Goal: Task Accomplishment & Management: Complete application form

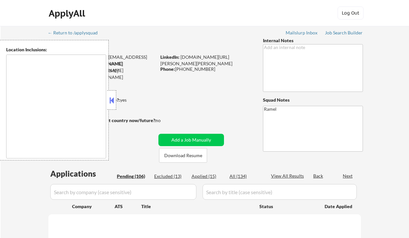
type textarea "[GEOGRAPHIC_DATA], [GEOGRAPHIC_DATA] [GEOGRAPHIC_DATA], [GEOGRAPHIC_DATA], [GEO…"
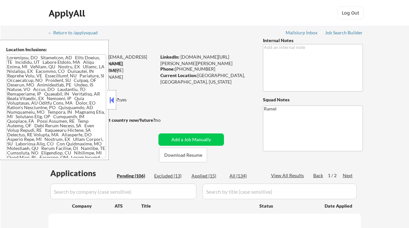
click at [111, 100] on button at bounding box center [111, 100] width 7 height 10
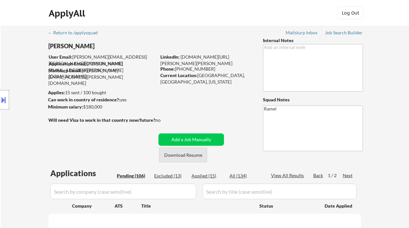
scroll to position [86, 0]
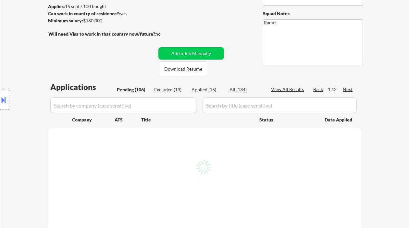
select select ""pending""
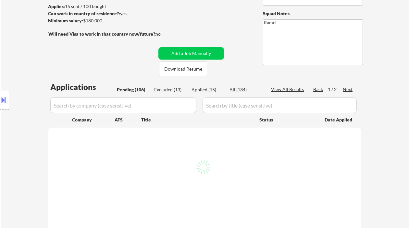
select select ""pending""
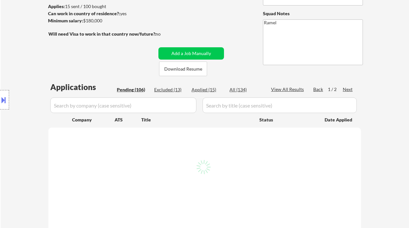
select select ""pending""
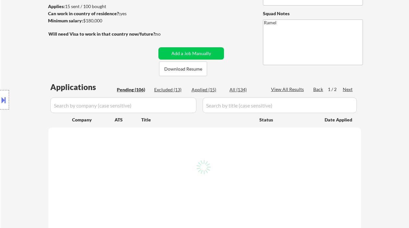
select select ""pending""
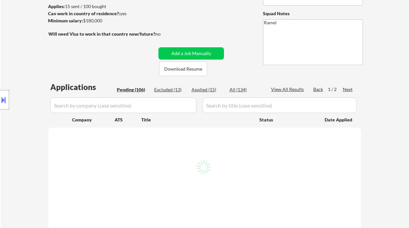
select select ""pending""
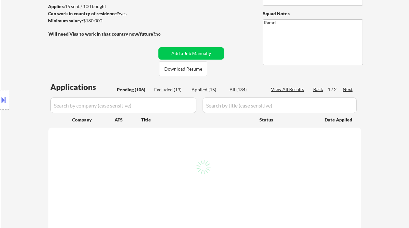
select select ""pending""
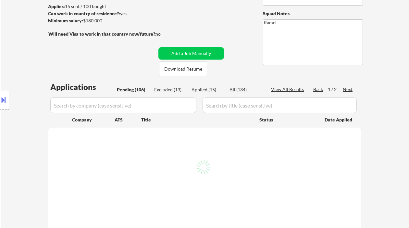
select select ""pending""
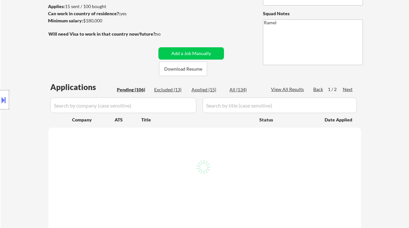
select select ""pending""
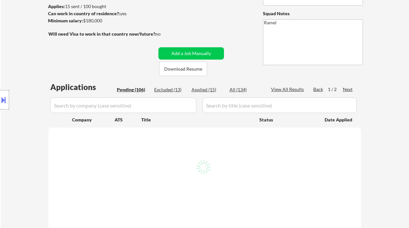
select select ""pending""
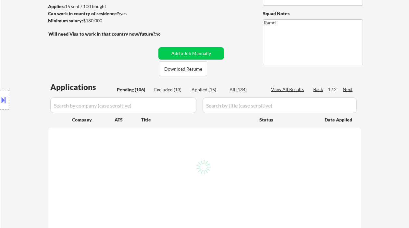
select select ""pending""
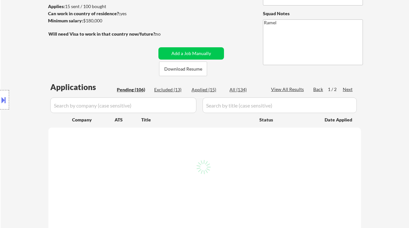
select select ""pending""
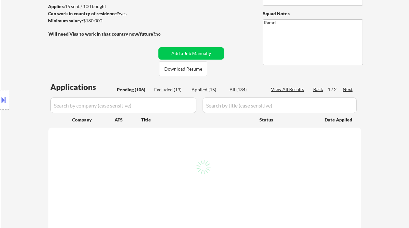
select select ""pending""
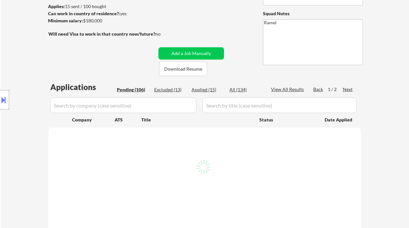
select select ""pending""
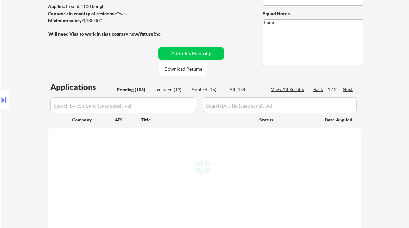
select select ""pending""
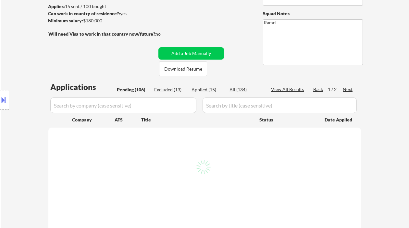
select select ""pending""
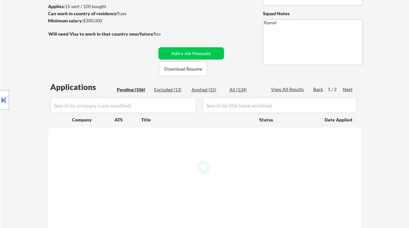
select select ""pending""
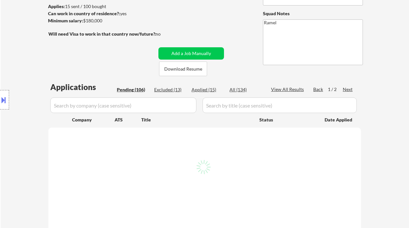
select select ""pending""
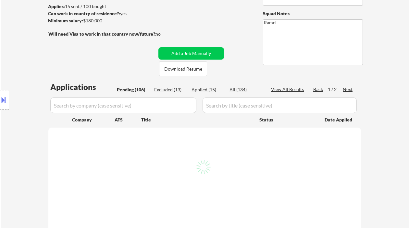
select select ""pending""
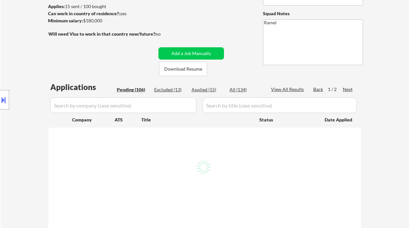
select select ""pending""
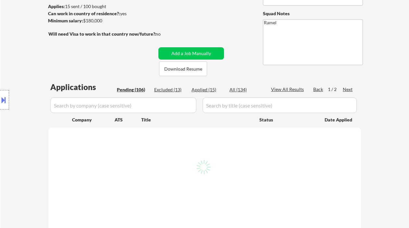
select select ""pending""
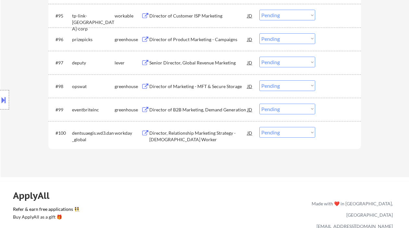
scroll to position [2528, 0]
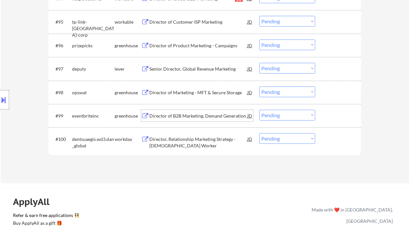
click at [176, 117] on div "Director of B2B Marketing, Demand Generation" at bounding box center [198, 116] width 98 height 6
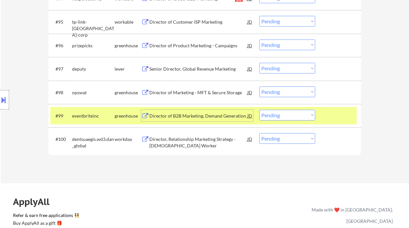
click at [250, 114] on div "JD" at bounding box center [249, 116] width 6 height 12
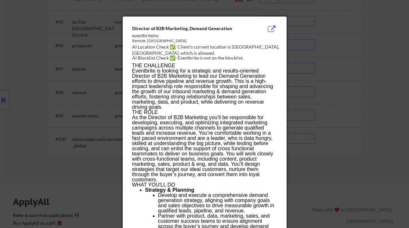
click at [358, 126] on div at bounding box center [204, 114] width 409 height 228
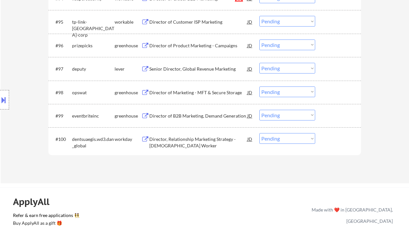
click at [273, 114] on select "Choose an option... Pending Applied Excluded (Questions) Excluded (Expired) Exc…" at bounding box center [287, 115] width 56 height 11
click at [259, 110] on select "Choose an option... Pending Applied Excluded (Questions) Excluded (Expired) Exc…" at bounding box center [287, 115] width 56 height 11
click at [199, 96] on div "Director of Marketing - MFT & Secure Storage" at bounding box center [198, 93] width 98 height 12
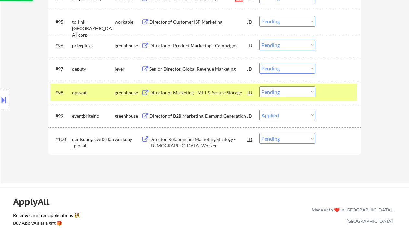
select select ""pending""
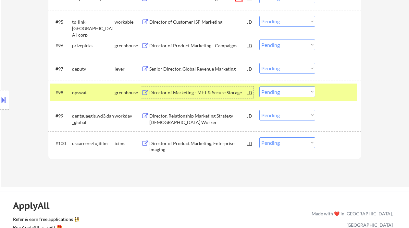
click at [190, 69] on div "Senior Director, Global Revenue Marketing" at bounding box center [198, 69] width 98 height 6
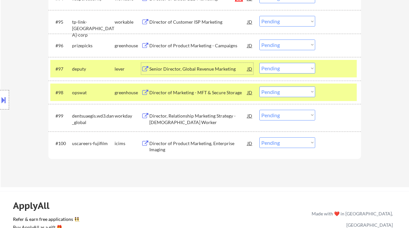
click at [3, 102] on button at bounding box center [3, 100] width 7 height 11
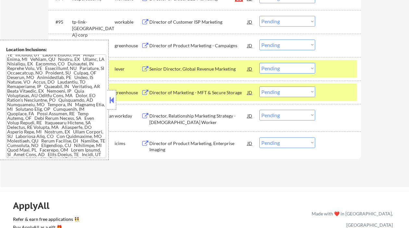
scroll to position [21, 0]
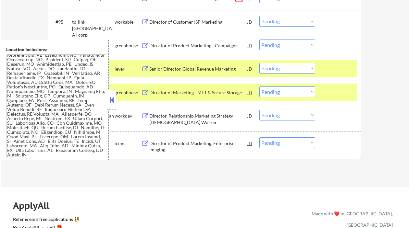
click at [109, 102] on button at bounding box center [111, 100] width 7 height 10
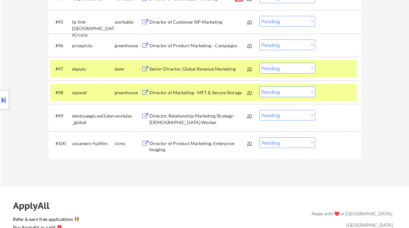
click at [183, 45] on div "Director of Product Marketing - Campaigns" at bounding box center [198, 45] width 98 height 6
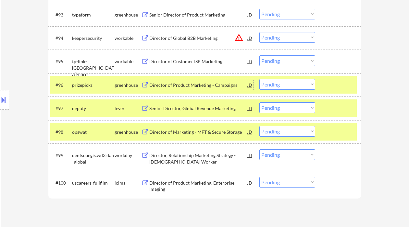
scroll to position [2485, 0]
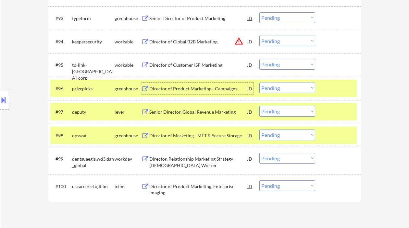
click at [275, 88] on select "Choose an option... Pending Applied Excluded (Questions) Excluded (Expired) Exc…" at bounding box center [287, 88] width 56 height 11
click at [259, 83] on select "Choose an option... Pending Applied Excluded (Questions) Excluded (Expired) Exc…" at bounding box center [287, 88] width 56 height 11
click at [181, 63] on div "Director of Customer ISP Marketing" at bounding box center [198, 65] width 98 height 6
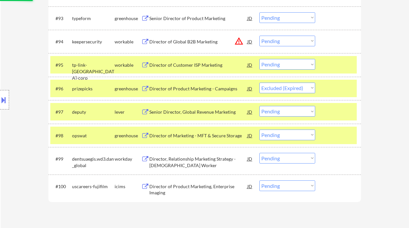
select select ""pending""
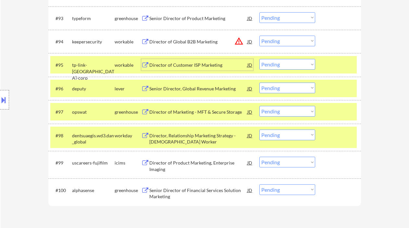
click at [272, 61] on select "Choose an option... Pending Applied Excluded (Questions) Excluded (Expired) Exc…" at bounding box center [287, 64] width 56 height 11
click at [259, 59] on select "Choose an option... Pending Applied Excluded (Questions) Excluded (Expired) Exc…" at bounding box center [287, 64] width 56 height 11
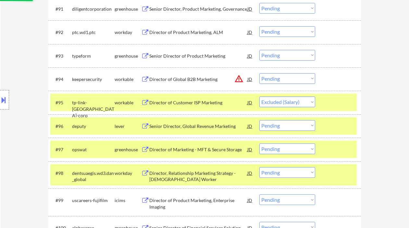
scroll to position [2441, 0]
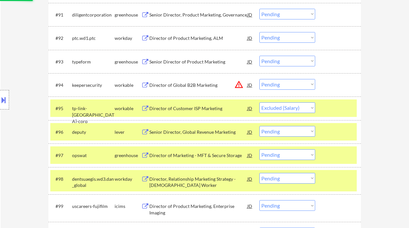
click at [168, 61] on div "Senior Director of Product Marketing" at bounding box center [198, 62] width 98 height 6
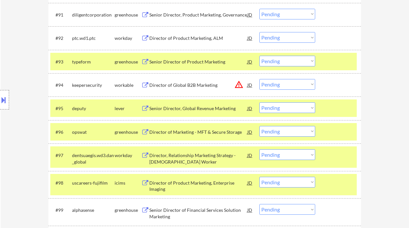
click at [285, 109] on select "Choose an option... Pending Applied Excluded (Questions) Excluded (Expired) Exc…" at bounding box center [287, 107] width 56 height 11
click at [259, 102] on select "Choose an option... Pending Applied Excluded (Questions) Excluded (Expired) Exc…" at bounding box center [287, 107] width 56 height 11
select select ""pending""
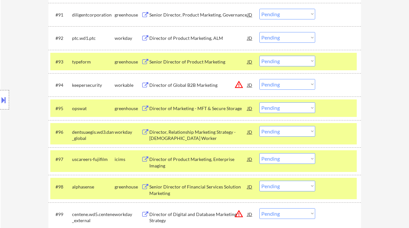
click at [277, 64] on select "Choose an option... Pending Applied Excluded (Questions) Excluded (Expired) Exc…" at bounding box center [287, 61] width 56 height 11
click at [259, 56] on select "Choose an option... Pending Applied Excluded (Questions) Excluded (Expired) Exc…" at bounding box center [287, 61] width 56 height 11
select select ""pending""
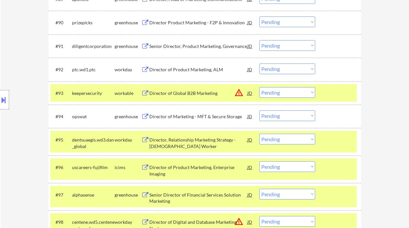
scroll to position [2398, 0]
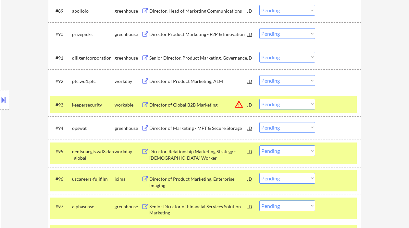
click at [191, 127] on div "Director of Marketing - MFT & Secure Storage" at bounding box center [198, 128] width 98 height 6
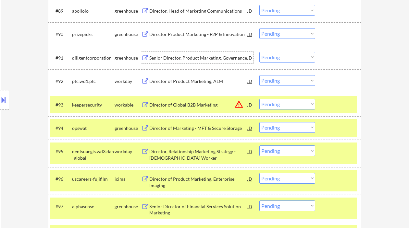
click at [180, 61] on div "Senior Director, Product Marketing, Governance" at bounding box center [198, 58] width 98 height 6
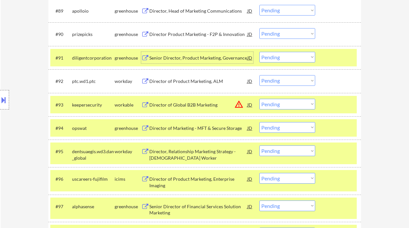
drag, startPoint x: 276, startPoint y: 54, endPoint x: 280, endPoint y: 62, distance: 8.9
click at [276, 54] on select "Choose an option... Pending Applied Excluded (Questions) Excluded (Expired) Exc…" at bounding box center [287, 57] width 56 height 11
click at [259, 52] on select "Choose an option... Pending Applied Excluded (Questions) Excluded (Expired) Exc…" at bounding box center [287, 57] width 56 height 11
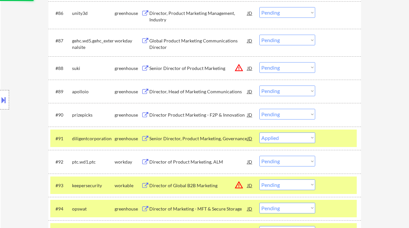
scroll to position [2311, 0]
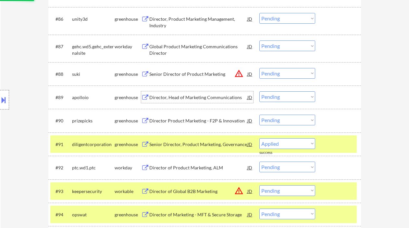
click at [188, 97] on div "Director, Head of Marketing Communications" at bounding box center [198, 97] width 98 height 6
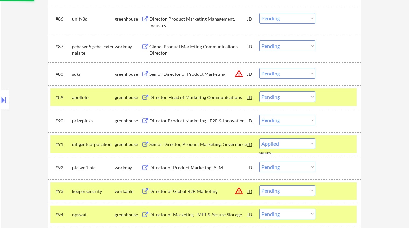
select select ""pending""
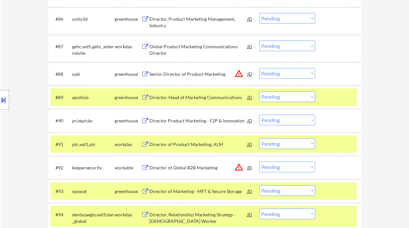
click at [271, 97] on select "Choose an option... Pending Applied Excluded (Questions) Excluded (Expired) Exc…" at bounding box center [287, 96] width 56 height 11
click at [259, 91] on select "Choose an option... Pending Applied Excluded (Questions) Excluded (Expired) Exc…" at bounding box center [287, 96] width 56 height 11
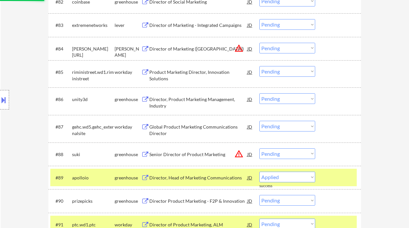
scroll to position [2225, 0]
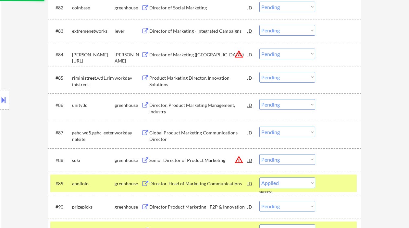
select select ""pending""
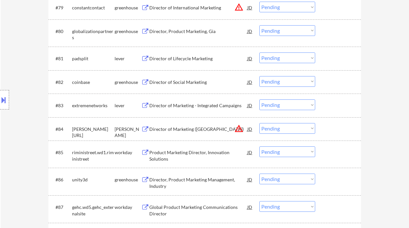
scroll to position [2139, 0]
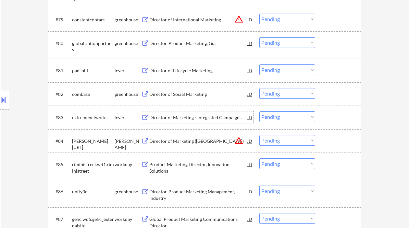
drag, startPoint x: 189, startPoint y: 119, endPoint x: 191, endPoint y: 116, distance: 3.3
click at [190, 117] on div "Director of Marketing - Integrated Campaigns" at bounding box center [198, 117] width 98 height 6
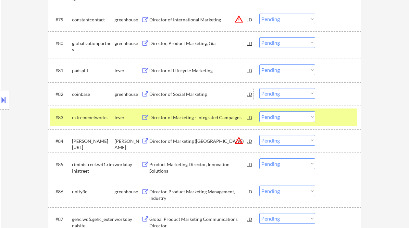
click at [195, 93] on div "Director of Social Marketing" at bounding box center [198, 94] width 98 height 6
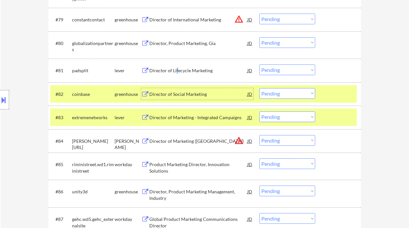
click at [176, 71] on div "Director of Lifecycle Marketing" at bounding box center [198, 70] width 98 height 6
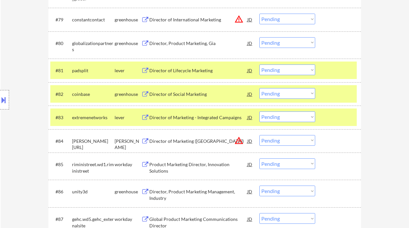
click at [288, 121] on select "Choose an option... Pending Applied Excluded (Questions) Excluded (Expired) Exc…" at bounding box center [287, 117] width 56 height 11
click at [259, 112] on select "Choose an option... Pending Applied Excluded (Questions) Excluded (Expired) Exc…" at bounding box center [287, 117] width 56 height 11
select select ""pending""
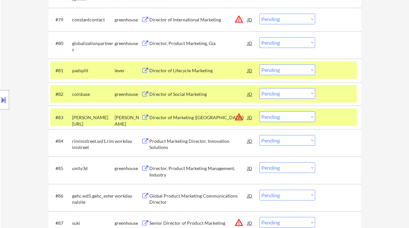
click at [273, 70] on select "Choose an option... Pending Applied Excluded (Questions) Excluded (Expired) Exc…" at bounding box center [287, 70] width 56 height 11
click at [259, 65] on select "Choose an option... Pending Applied Excluded (Questions) Excluded (Expired) Exc…" at bounding box center [287, 70] width 56 height 11
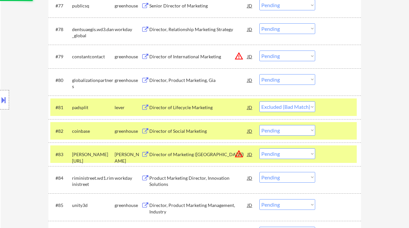
scroll to position [2095, 0]
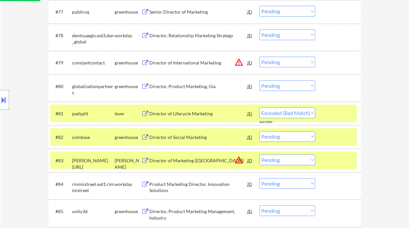
select select ""pending""
click at [174, 88] on div "Director, Product Marketing, Gia" at bounding box center [198, 86] width 98 height 6
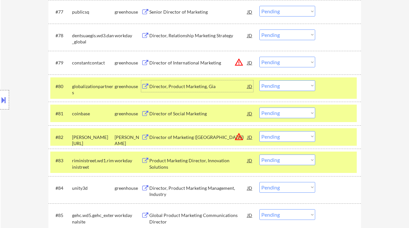
drag, startPoint x: 293, startPoint y: 86, endPoint x: 290, endPoint y: 89, distance: 4.4
click at [293, 86] on select "Choose an option... Pending Applied Excluded (Questions) Excluded (Expired) Exc…" at bounding box center [287, 85] width 56 height 11
click at [259, 80] on select "Choose an option... Pending Applied Excluded (Questions) Excluded (Expired) Exc…" at bounding box center [287, 85] width 56 height 11
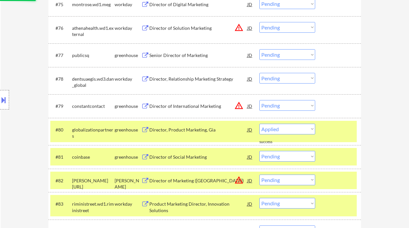
click at [166, 57] on div "Senior Director of Marketing" at bounding box center [198, 55] width 98 height 6
select select ""pending""
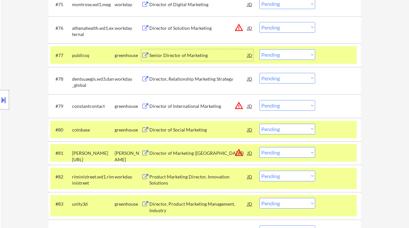
drag, startPoint x: 279, startPoint y: 54, endPoint x: 281, endPoint y: 60, distance: 5.8
click at [279, 54] on select "Choose an option... Pending Applied Excluded (Questions) Excluded (Expired) Exc…" at bounding box center [287, 54] width 56 height 11
click at [259, 49] on select "Choose an option... Pending Applied Excluded (Questions) Excluded (Expired) Exc…" at bounding box center [287, 54] width 56 height 11
select select ""pending""
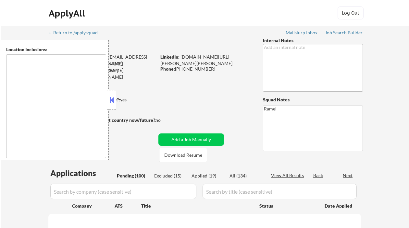
type textarea "[GEOGRAPHIC_DATA], [GEOGRAPHIC_DATA] [GEOGRAPHIC_DATA], [GEOGRAPHIC_DATA], [GEO…"
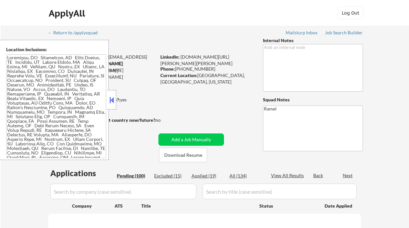
select select ""pending""
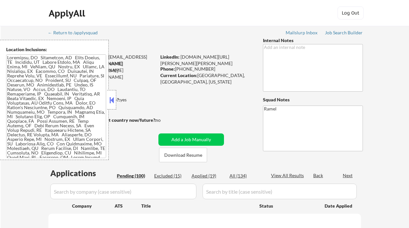
select select ""pending""
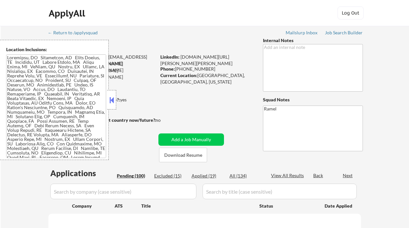
select select ""pending""
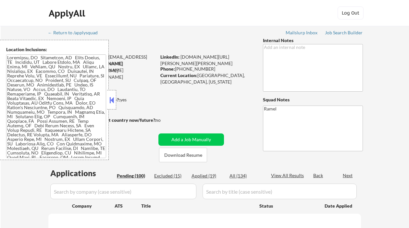
select select ""pending""
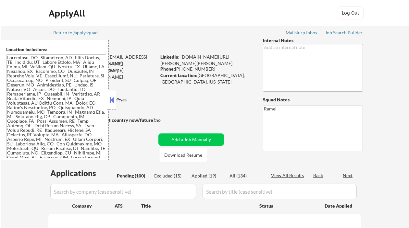
select select ""pending""
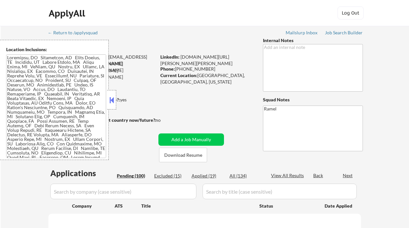
select select ""pending""
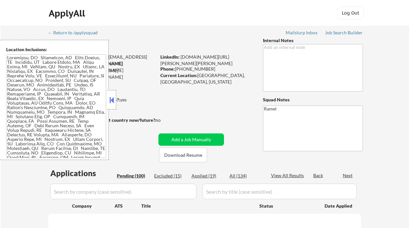
select select ""pending""
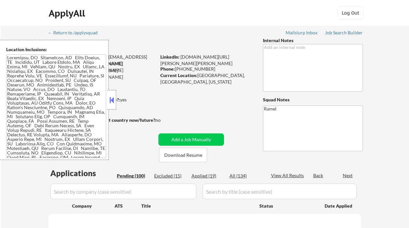
select select ""pending""
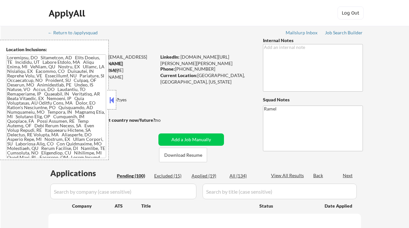
select select ""pending""
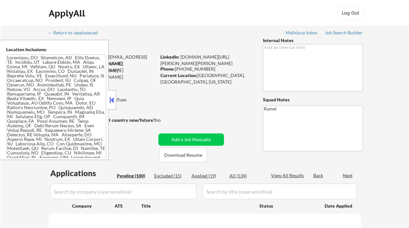
select select ""pending""
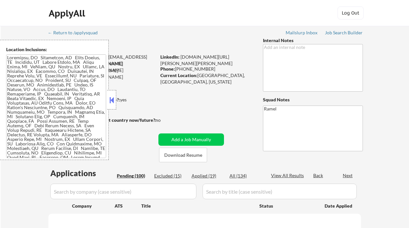
select select ""pending""
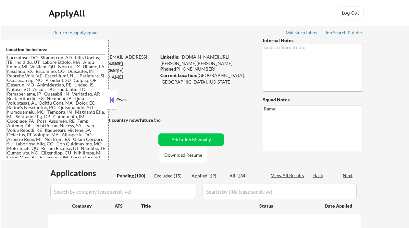
select select ""pending""
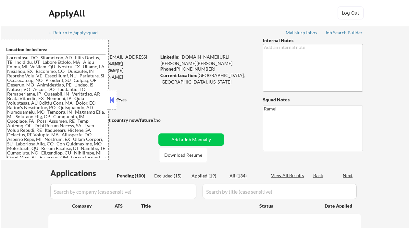
select select ""pending""
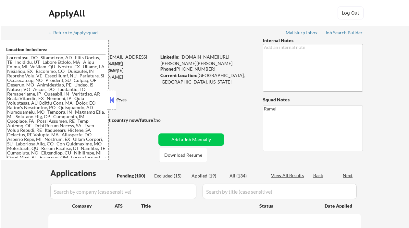
select select ""pending""
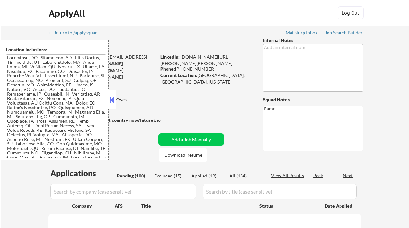
select select ""pending""
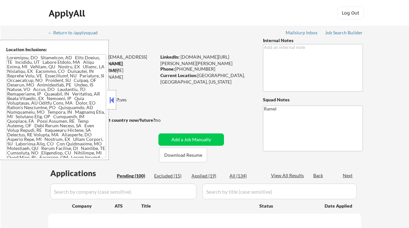
select select ""pending""
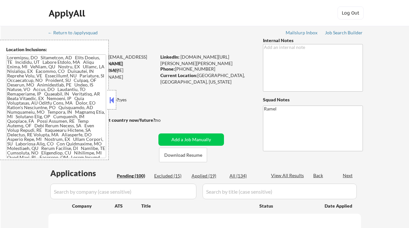
select select ""pending""
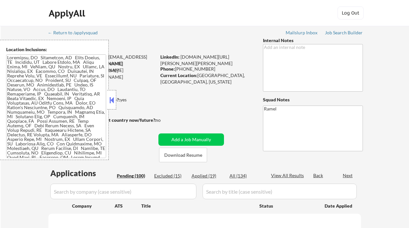
select select ""pending""
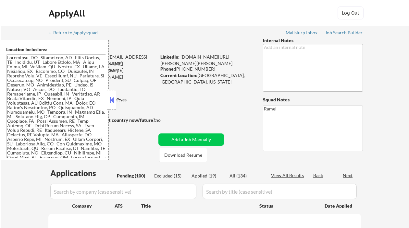
select select ""pending""
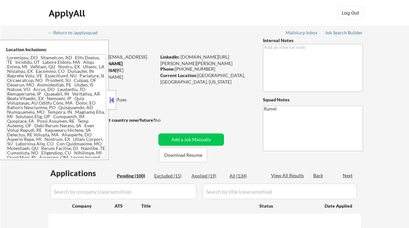
select select ""pending""
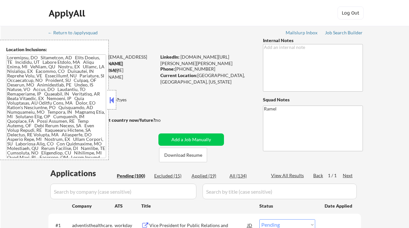
click at [111, 101] on button at bounding box center [111, 100] width 7 height 10
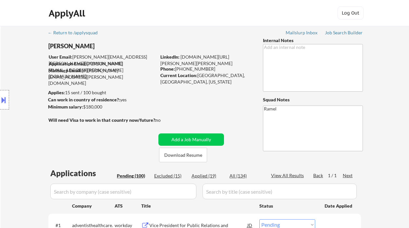
select select ""pending""
